Goal: Task Accomplishment & Management: Complete application form

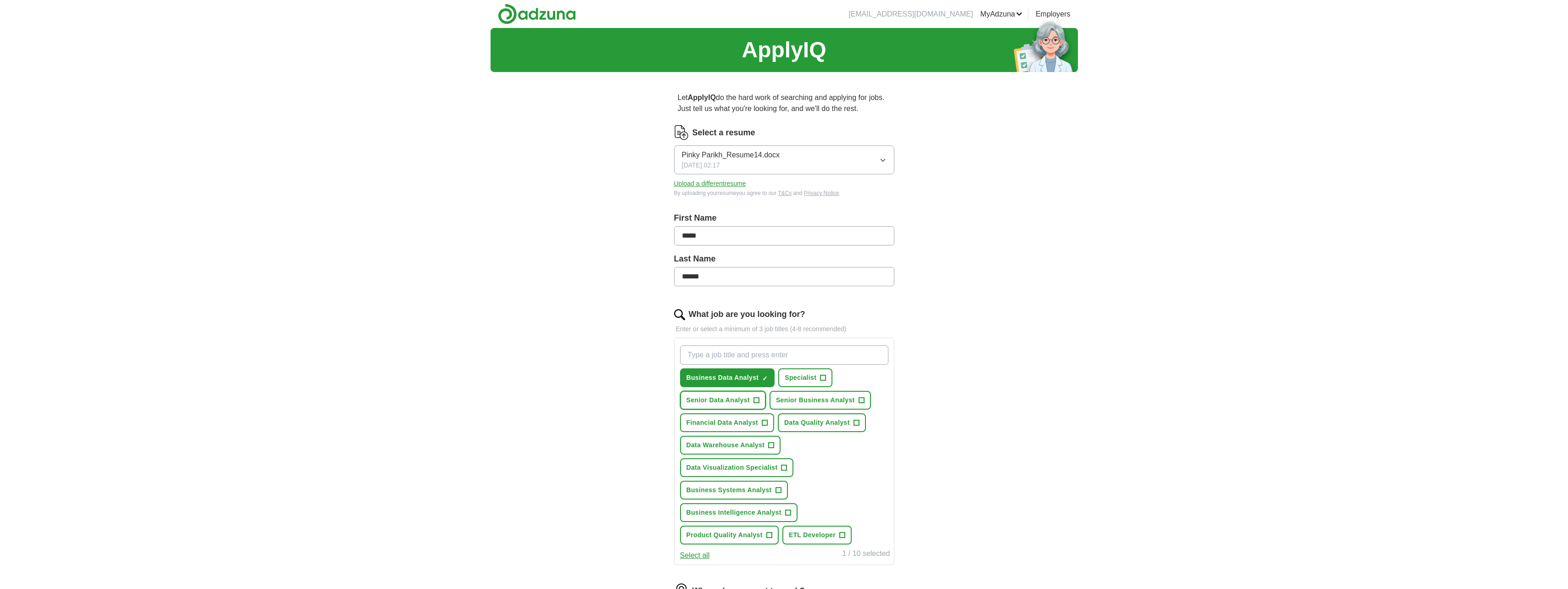
click at [755, 399] on span "+" at bounding box center [756, 401] width 6 height 8
click at [764, 421] on span "+" at bounding box center [765, 423] width 6 height 8
click at [861, 423] on button "Data Quality Analyst +" at bounding box center [822, 423] width 88 height 19
click at [771, 443] on span "+" at bounding box center [771, 445] width 6 height 8
click at [787, 465] on span "+" at bounding box center [784, 468] width 6 height 8
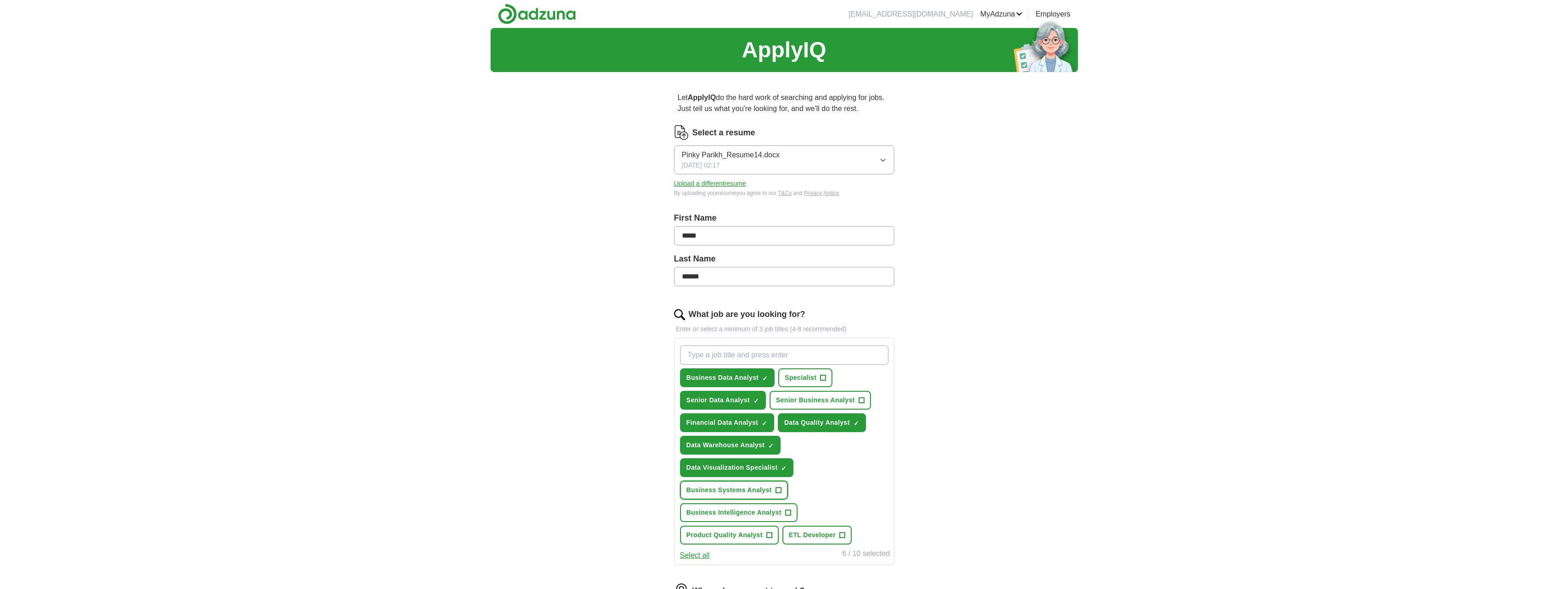
click at [779, 488] on span "+" at bounding box center [778, 491] width 6 height 8
click at [787, 518] on button "Business Intelligence Analyst +" at bounding box center [738, 512] width 117 height 19
click at [770, 538] on span "+" at bounding box center [769, 536] width 6 height 8
click at [859, 401] on span "+" at bounding box center [861, 401] width 6 height 8
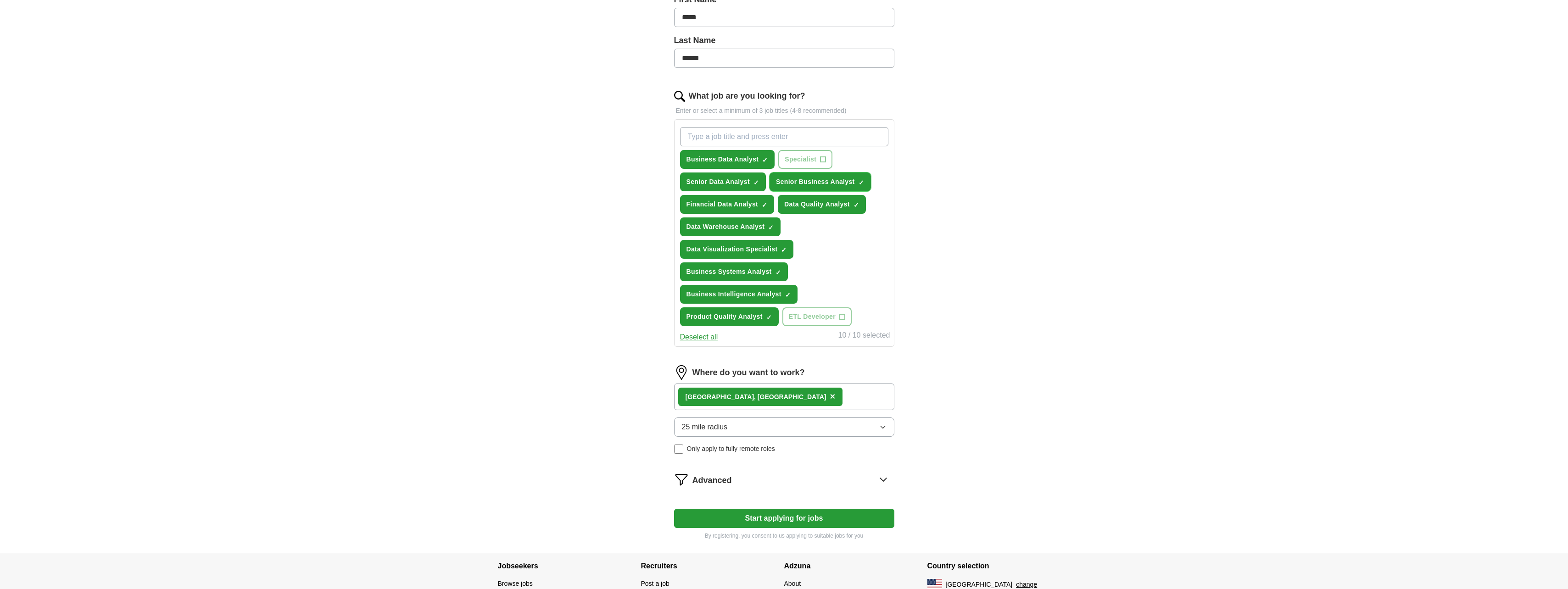
scroll to position [219, 0]
click at [883, 427] on icon "button" at bounding box center [883, 427] width 8 height 8
click at [776, 506] on div "25 mile radius ✓" at bounding box center [784, 505] width 204 height 13
click at [782, 517] on button "Start applying for jobs" at bounding box center [784, 518] width 220 height 19
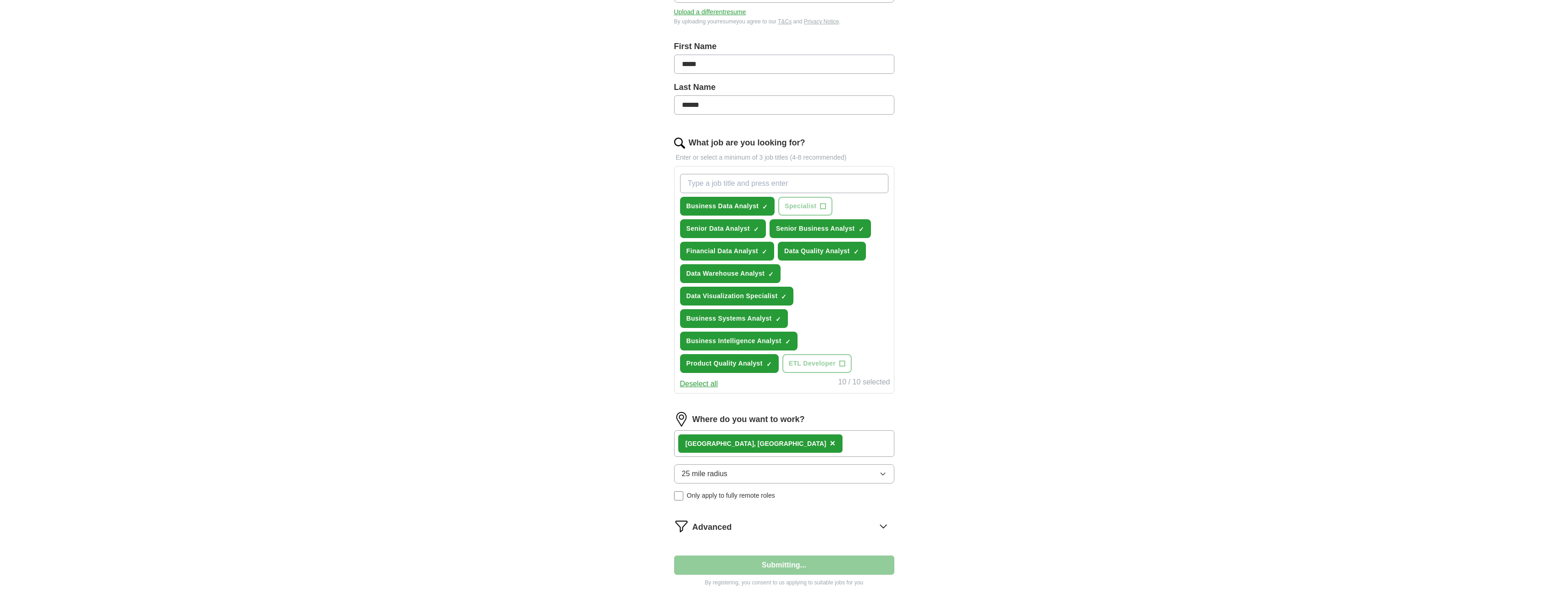
select select "**"
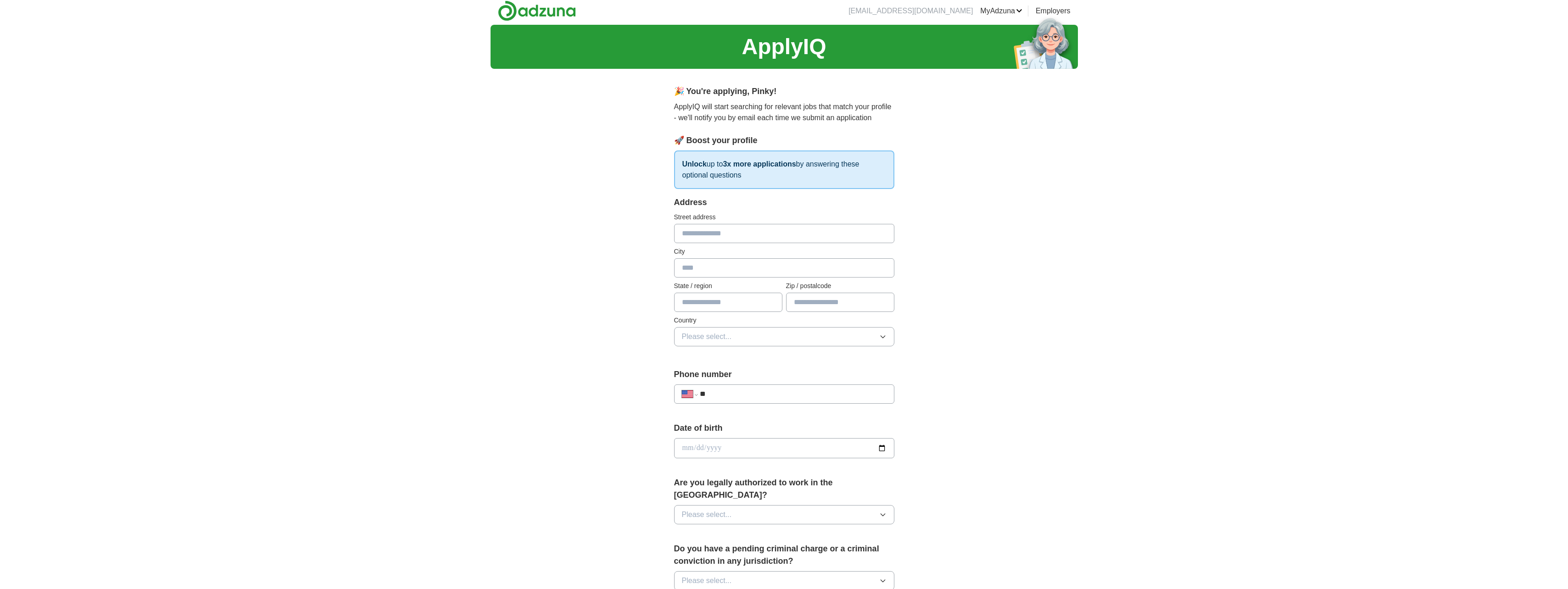
scroll to position [0, 0]
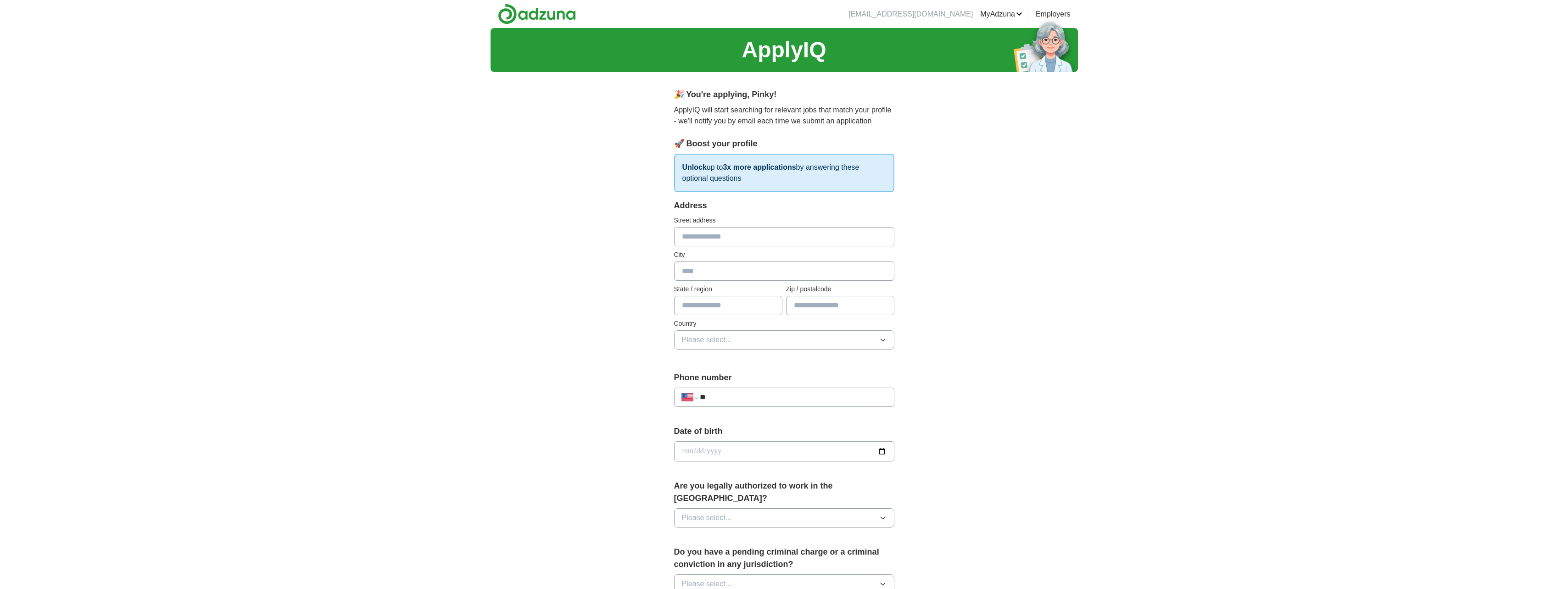
click at [726, 407] on div "**********" at bounding box center [784, 393] width 220 height 43
click at [724, 400] on input "**" at bounding box center [793, 398] width 186 height 11
type input "**********"
click at [882, 517] on icon "button" at bounding box center [882, 518] width 4 height 3
click at [755, 534] on div "Yes" at bounding box center [784, 539] width 204 height 11
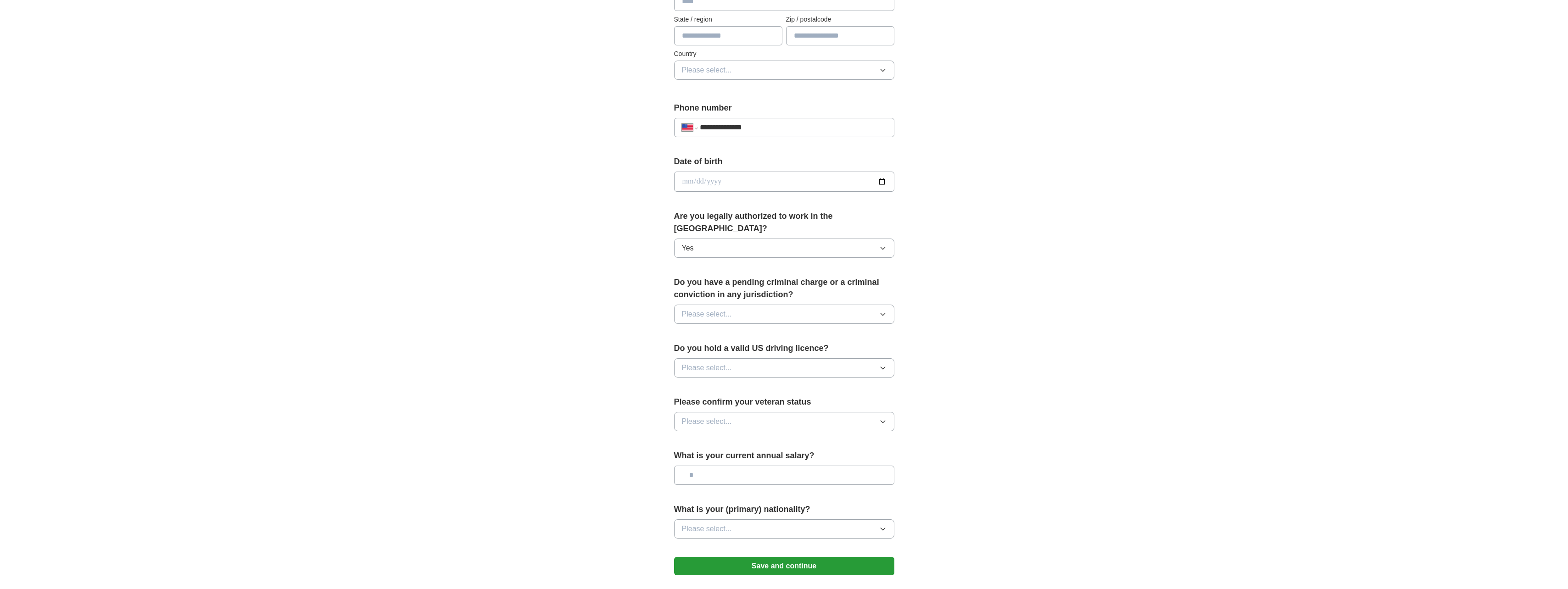
scroll to position [271, 0]
click at [885, 310] on icon "button" at bounding box center [883, 314] width 8 height 8
click at [727, 344] on li "No" at bounding box center [784, 354] width 220 height 19
click at [729, 361] on span "Please select..." at bounding box center [707, 367] width 50 height 11
click at [708, 383] on div "Yes" at bounding box center [784, 388] width 204 height 11
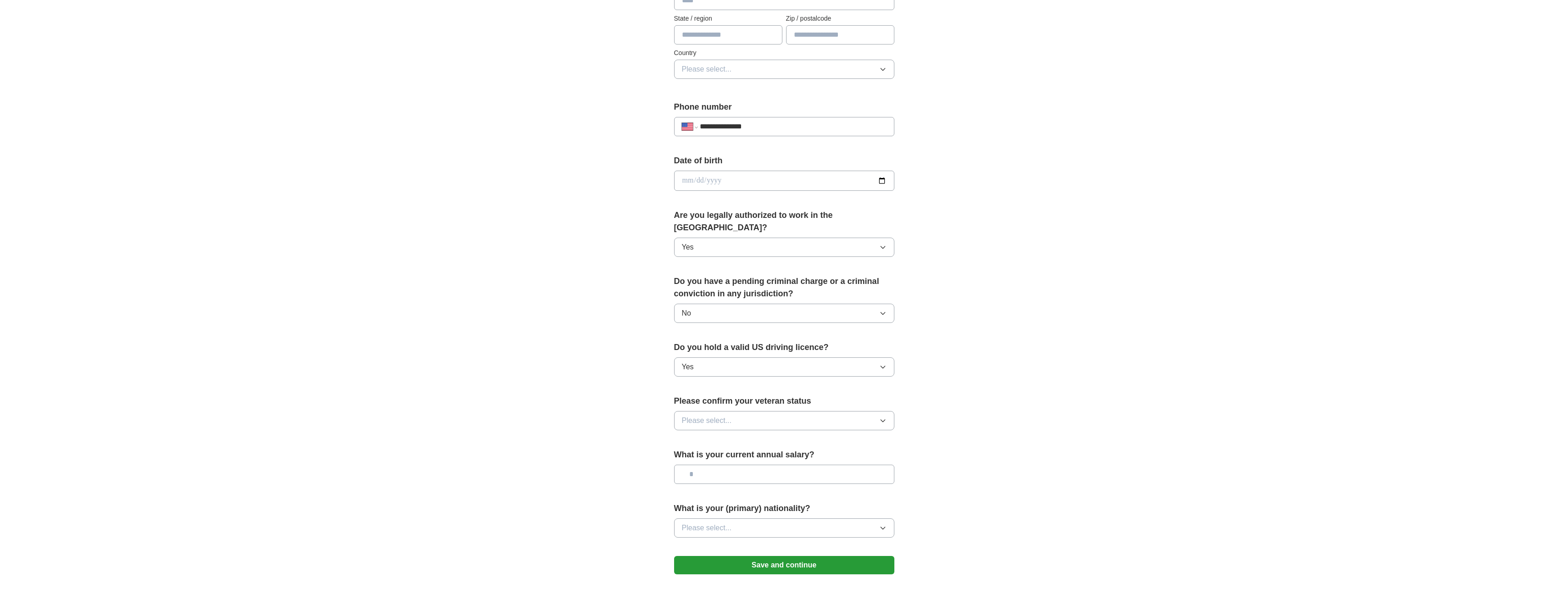
click at [748, 411] on button "Please select..." at bounding box center [784, 420] width 220 height 19
click at [724, 437] on span "Not applicable" at bounding box center [705, 442] width 46 height 11
click at [722, 523] on span "Please select..." at bounding box center [707, 528] width 50 height 11
click at [1091, 439] on div "**********" at bounding box center [784, 175] width 1568 height 836
click at [788, 556] on button "Save and continue" at bounding box center [784, 565] width 220 height 18
